Goal: Task Accomplishment & Management: Use online tool/utility

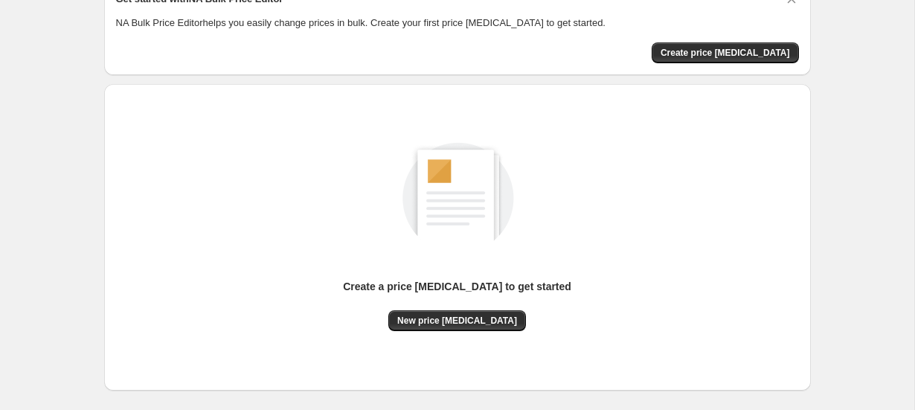
scroll to position [83, 0]
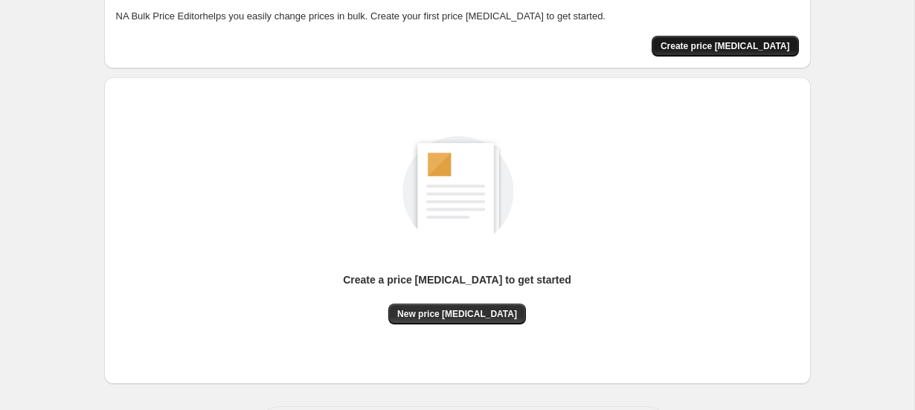
click at [742, 48] on span "Create price [MEDICAL_DATA]" at bounding box center [726, 46] width 130 height 12
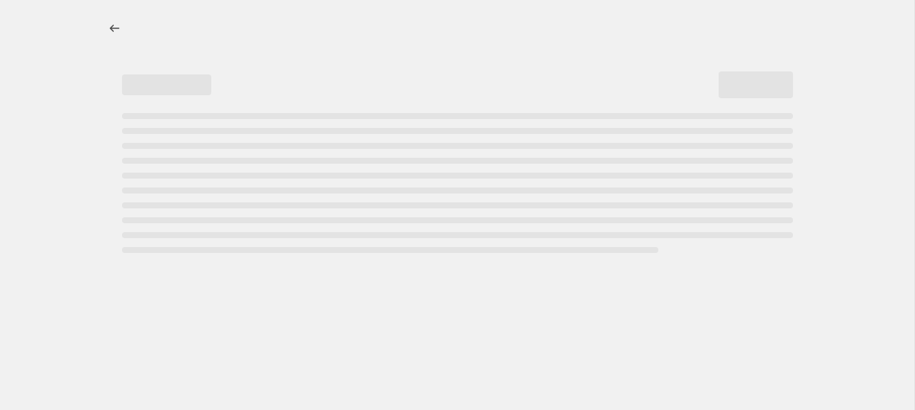
select select "percentage"
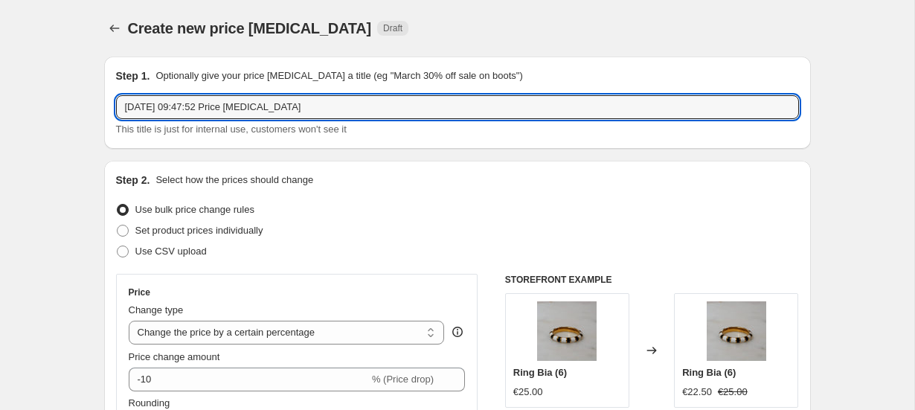
drag, startPoint x: 324, startPoint y: 109, endPoint x: 27, endPoint y: 80, distance: 298.4
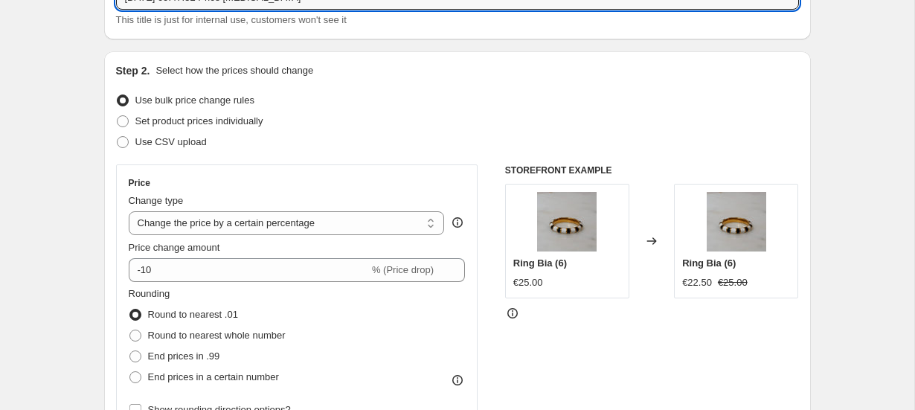
scroll to position [110, 0]
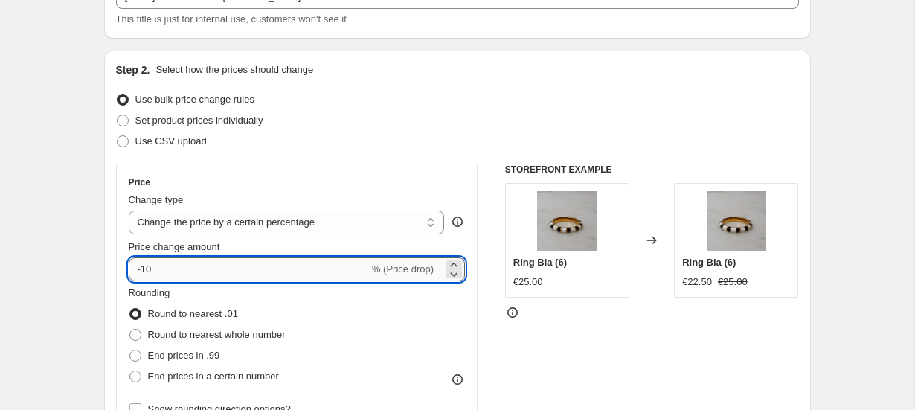
click at [189, 270] on input "-10" at bounding box center [249, 270] width 240 height 24
type input "-1"
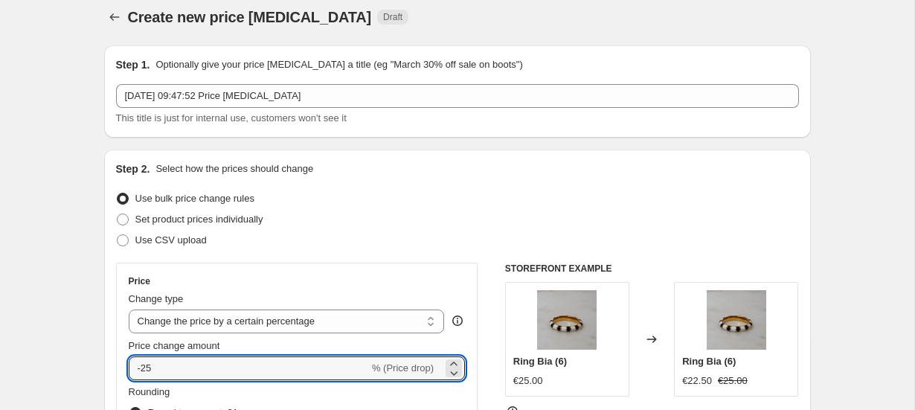
scroll to position [9, 0]
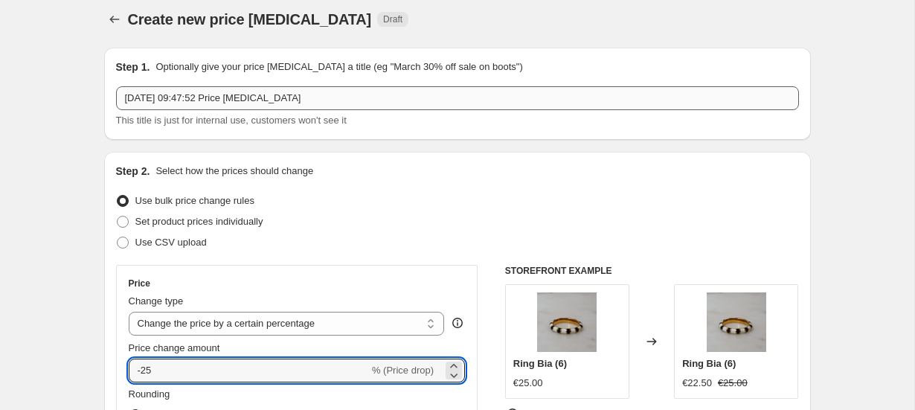
type input "-25"
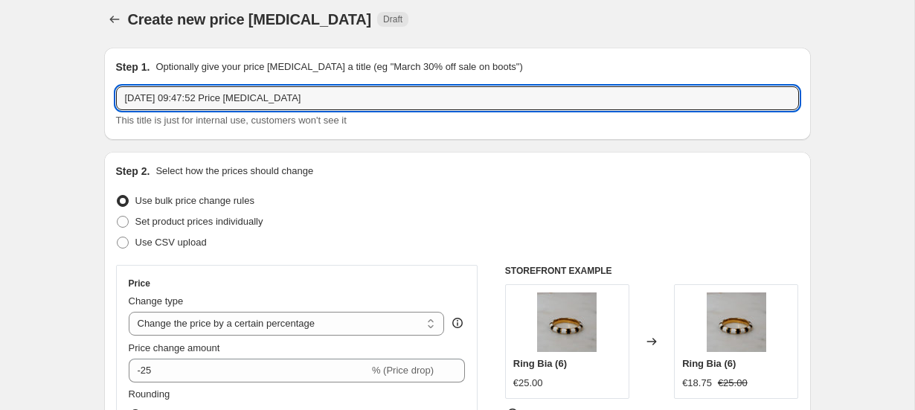
drag, startPoint x: 319, startPoint y: 95, endPoint x: 70, endPoint y: 76, distance: 250.1
type input "Descuento apertura 25% en todos"
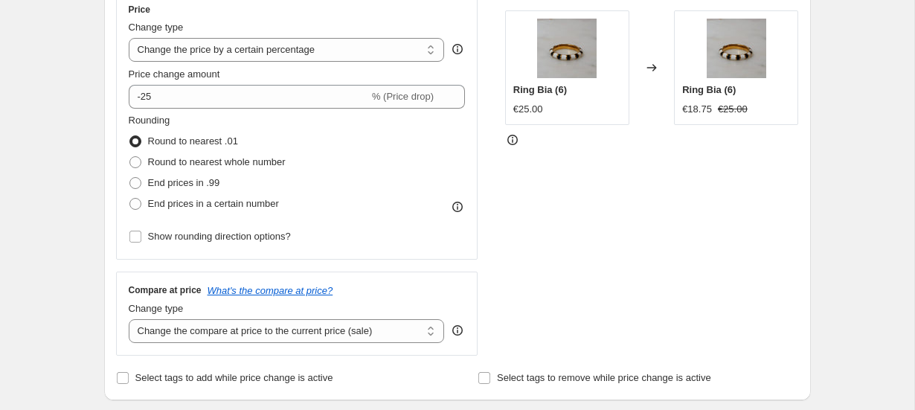
scroll to position [288, 0]
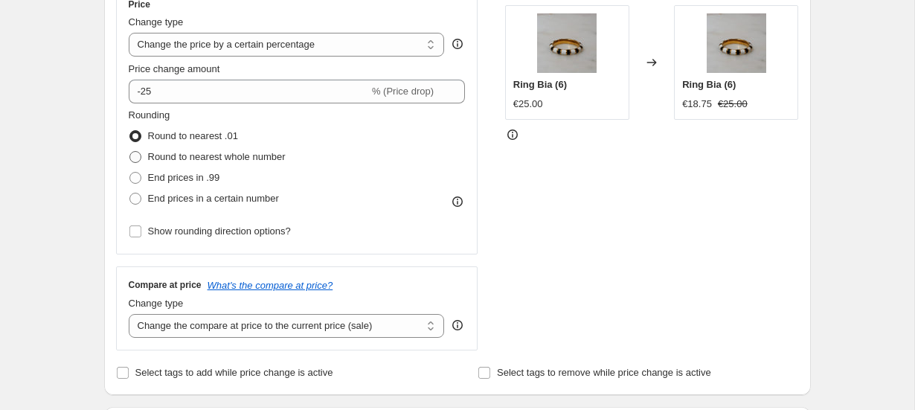
click at [137, 156] on span at bounding box center [136, 157] width 12 height 12
click at [130, 152] on input "Round to nearest whole number" at bounding box center [130, 151] width 1 height 1
radio input "true"
click at [133, 133] on span at bounding box center [136, 136] width 12 height 12
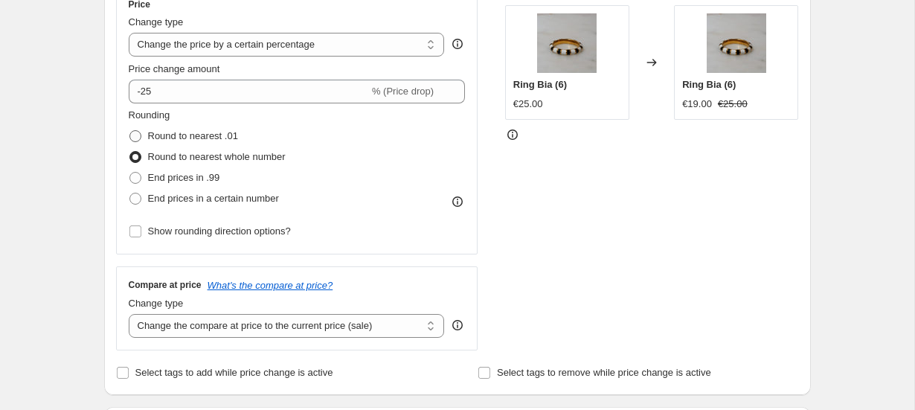
click at [130, 131] on input "Round to nearest .01" at bounding box center [130, 130] width 1 height 1
radio input "true"
click at [137, 182] on span at bounding box center [136, 178] width 12 height 12
click at [130, 173] on input "End prices in .99" at bounding box center [130, 172] width 1 height 1
radio input "true"
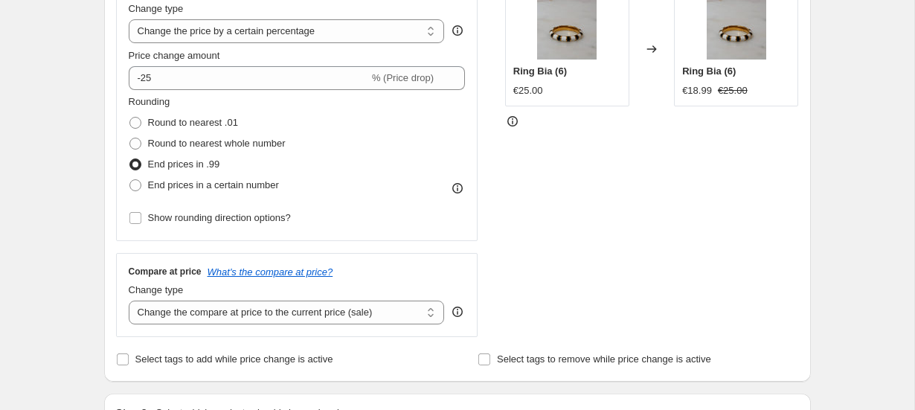
scroll to position [302, 0]
click at [135, 218] on input "Show rounding direction options?" at bounding box center [136, 217] width 12 height 12
checkbox input "true"
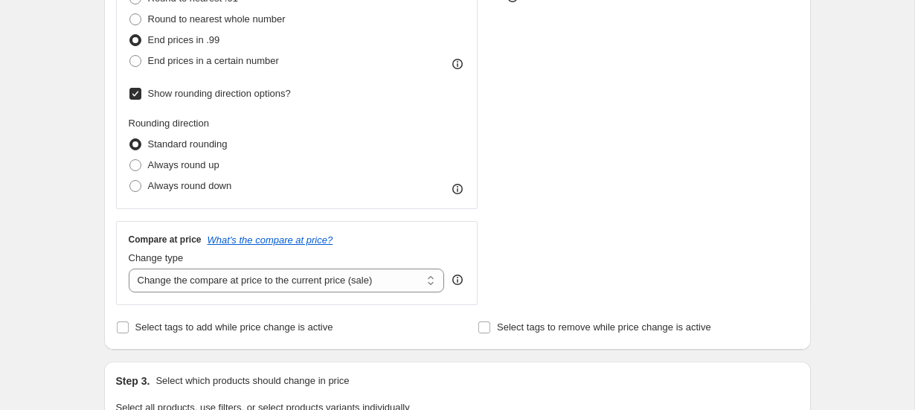
scroll to position [427, 0]
click at [501, 121] on div "Price Change type Change the price to a certain amount Change the price by a ce…" at bounding box center [457, 75] width 683 height 457
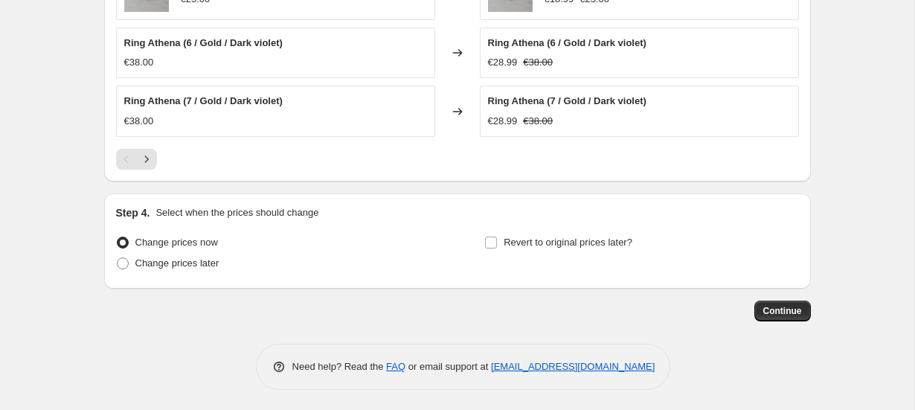
scroll to position [1150, 0]
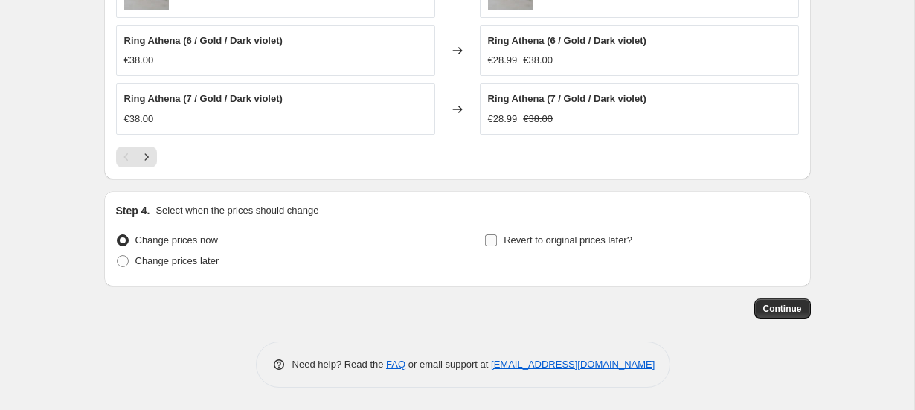
click at [604, 242] on span "Revert to original prices later?" at bounding box center [568, 239] width 129 height 11
click at [497, 242] on input "Revert to original prices later?" at bounding box center [491, 240] width 12 height 12
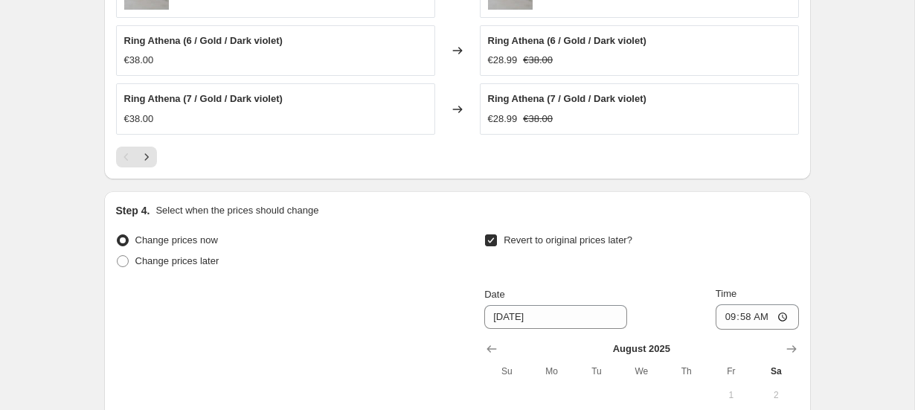
click at [604, 242] on span "Revert to original prices later?" at bounding box center [568, 239] width 129 height 11
click at [497, 242] on input "Revert to original prices later?" at bounding box center [491, 240] width 12 height 12
checkbox input "false"
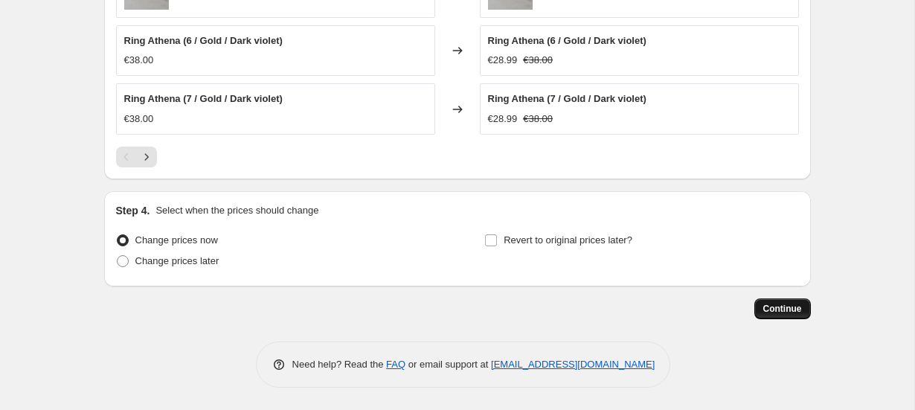
click at [798, 315] on button "Continue" at bounding box center [783, 308] width 57 height 21
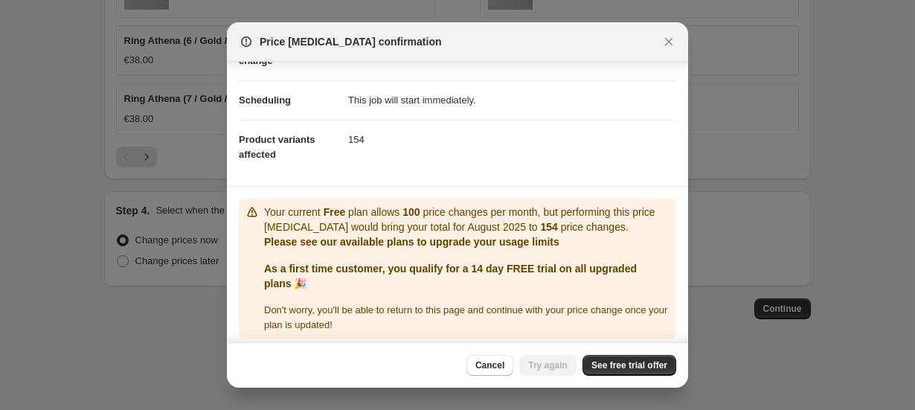
scroll to position [109, 0]
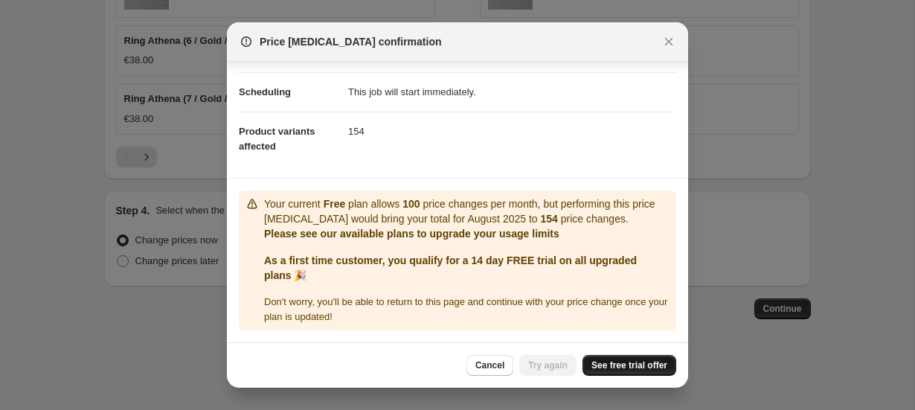
click at [600, 369] on span "See free trial offer" at bounding box center [630, 365] width 76 height 12
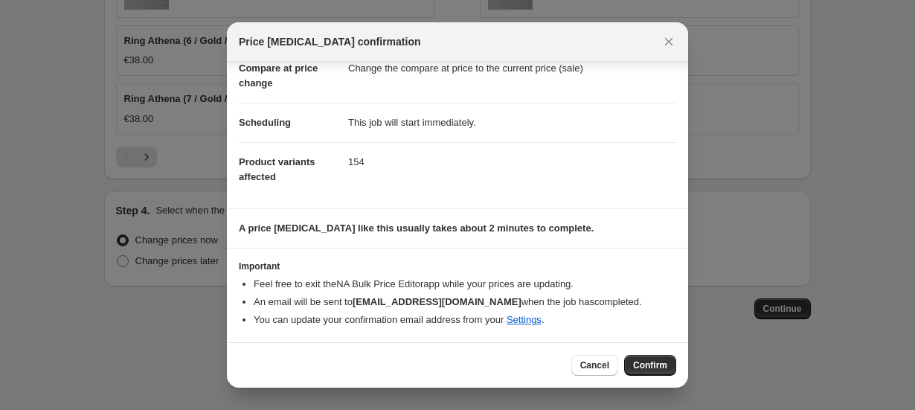
scroll to position [79, 0]
click at [653, 362] on span "Confirm" at bounding box center [650, 365] width 34 height 12
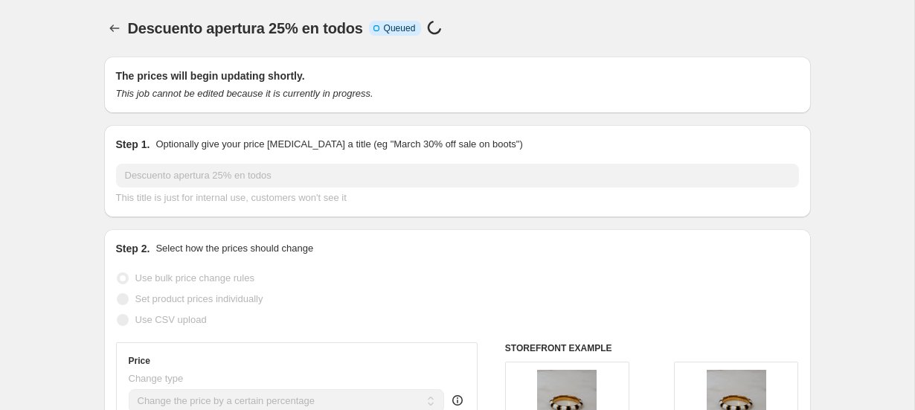
scroll to position [1150, 0]
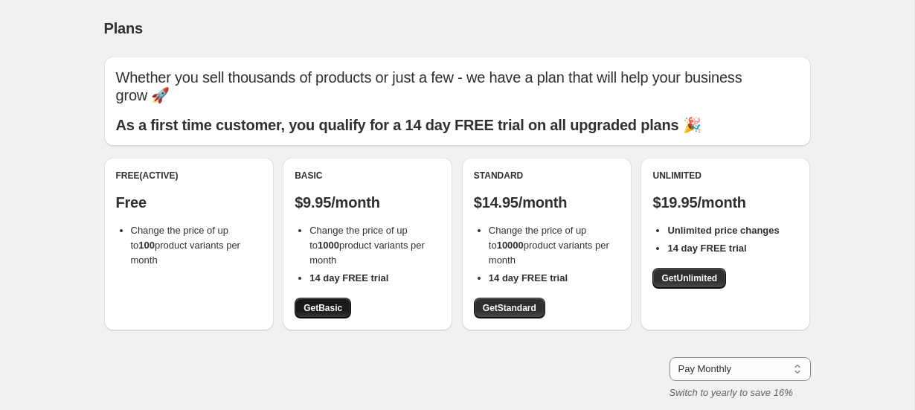
click at [301, 298] on link "Get Basic" at bounding box center [323, 308] width 57 height 21
